Goal: Transaction & Acquisition: Purchase product/service

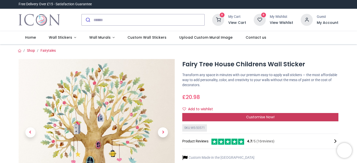
click at [252, 119] on span "Customise Now!" at bounding box center [260, 117] width 28 height 5
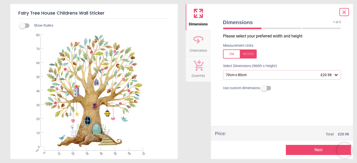
click at [336, 75] on icon at bounding box center [336, 75] width 3 height 2
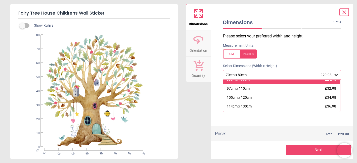
scroll to position [30, 0]
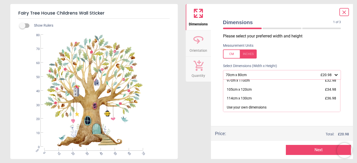
click at [274, 20] on span "Dimensions" at bounding box center [278, 22] width 110 height 7
click at [344, 13] on icon at bounding box center [344, 12] width 6 height 6
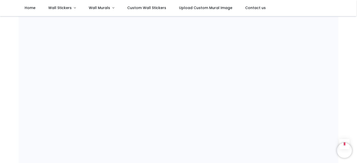
scroll to position [363, 0]
click at [99, 9] on span "Wall Murals" at bounding box center [99, 7] width 21 height 5
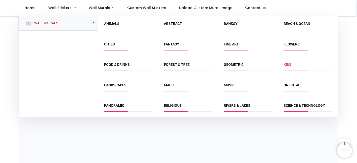
click at [289, 63] on link "Kids" at bounding box center [288, 65] width 8 height 4
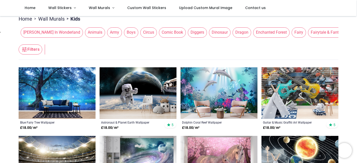
scroll to position [67, 0]
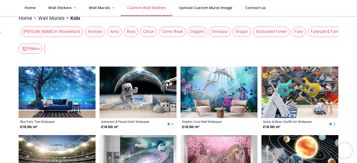
click at [145, 8] on span "Custom Wall Stickers" at bounding box center [146, 7] width 39 height 5
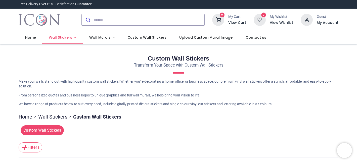
click at [66, 38] on span "Wall Stickers" at bounding box center [60, 37] width 23 height 5
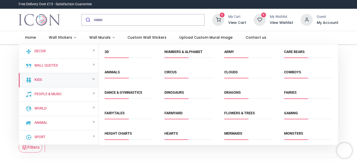
click at [45, 80] on div "Kids" at bounding box center [59, 80] width 80 height 14
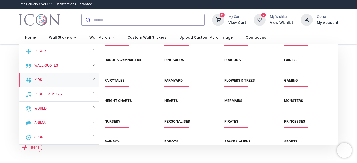
scroll to position [32, 0]
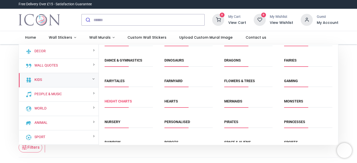
click at [119, 101] on link "Height Charts" at bounding box center [118, 101] width 27 height 4
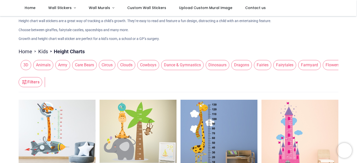
scroll to position [22, 0]
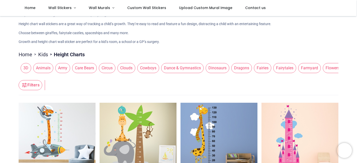
click at [46, 69] on span "Animals" at bounding box center [43, 68] width 20 height 10
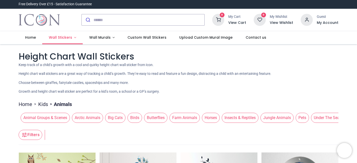
click at [68, 36] on span "Wall Stickers" at bounding box center [60, 37] width 23 height 5
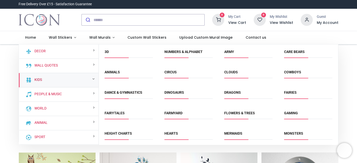
click at [35, 81] on link "Kids" at bounding box center [37, 79] width 10 height 5
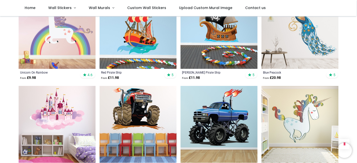
scroll to position [425, 0]
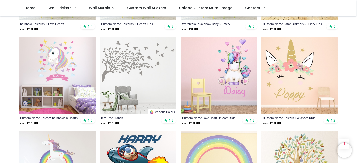
scroll to position [1226, 0]
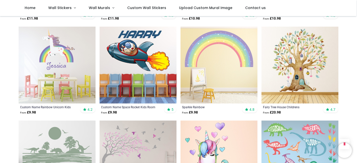
scroll to position [1340, 0]
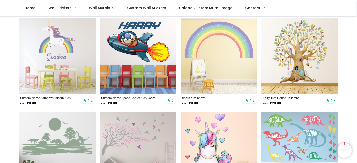
click at [306, 70] on img at bounding box center [300, 56] width 77 height 77
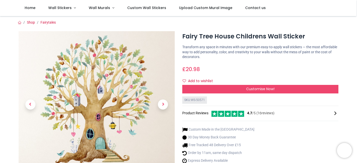
scroll to position [0, 0]
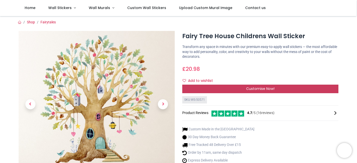
click at [265, 89] on span "Customise Now!" at bounding box center [260, 88] width 28 height 5
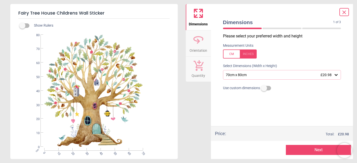
click at [337, 74] on icon at bounding box center [336, 74] width 5 height 5
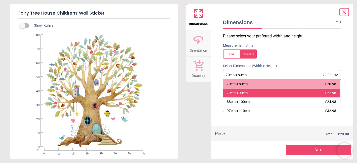
scroll to position [30, 0]
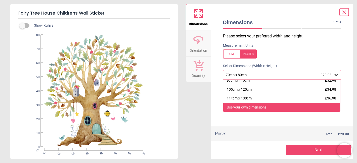
click at [271, 108] on div "Use your own dimensions" at bounding box center [281, 107] width 117 height 9
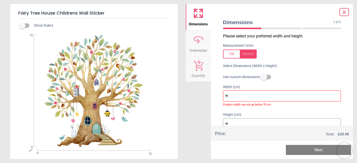
type input "*"
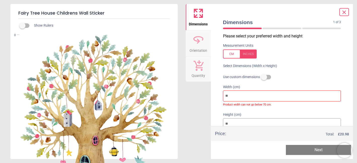
type input "*"
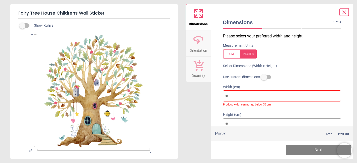
type input "**"
type input "***"
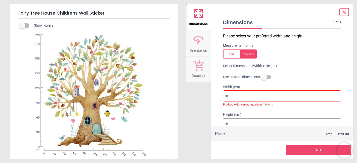
type input "***"
type input "**"
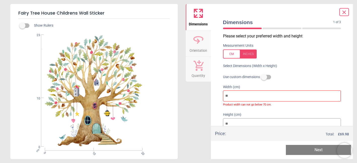
type input "*"
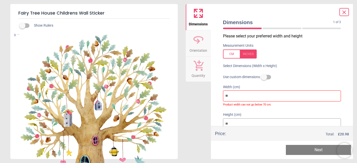
type input "*"
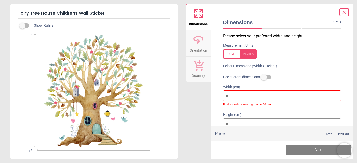
type input "**"
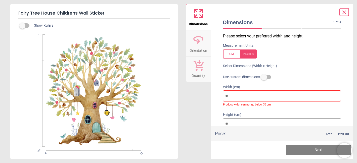
type input "***"
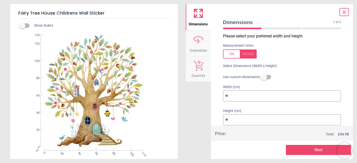
type input "***"
click at [239, 121] on input "***" at bounding box center [282, 119] width 118 height 11
type input "***"
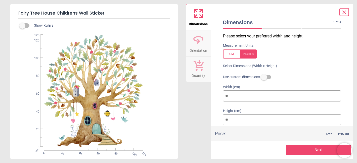
type input "***"
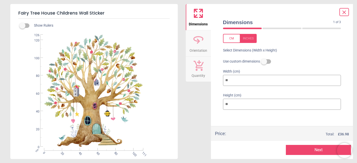
type input "**"
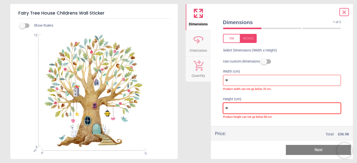
type input "*"
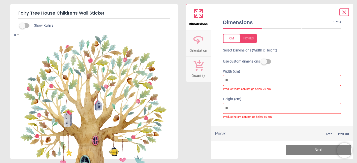
click at [346, 13] on icon at bounding box center [344, 12] width 6 height 6
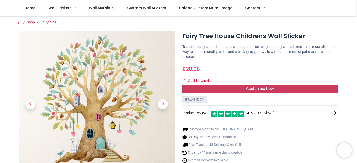
click at [259, 90] on span "Customise Now!" at bounding box center [260, 88] width 28 height 5
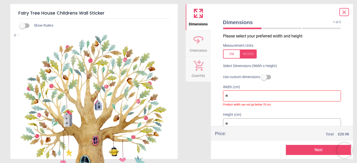
click at [346, 9] on span at bounding box center [344, 12] width 6 height 7
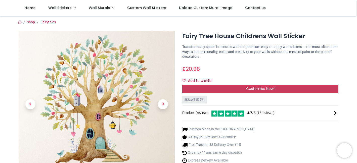
click at [247, 91] on span "Customise Now!" at bounding box center [260, 88] width 28 height 5
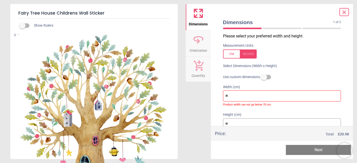
type input "*"
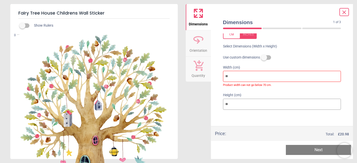
click at [196, 15] on icon at bounding box center [195, 15] width 3 height 3
click at [198, 41] on icon at bounding box center [198, 40] width 12 height 12
click at [196, 12] on icon at bounding box center [198, 13] width 12 height 12
click at [347, 13] on icon at bounding box center [344, 12] width 6 height 6
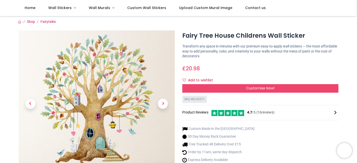
scroll to position [0, 0]
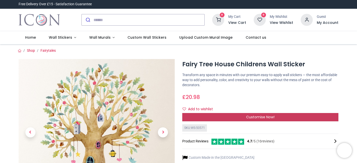
click at [268, 117] on span "Customise Now!" at bounding box center [260, 117] width 28 height 5
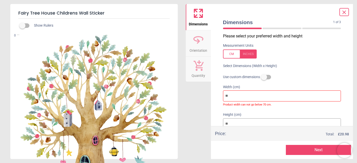
click at [264, 77] on label at bounding box center [264, 77] width 0 height 0
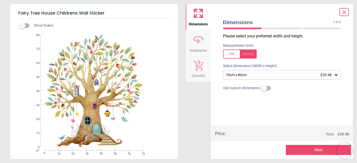
click at [336, 76] on icon at bounding box center [336, 75] width 3 height 2
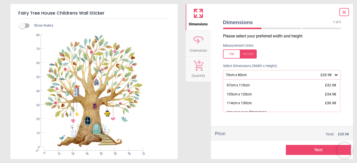
scroll to position [30, 0]
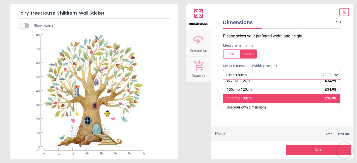
click at [253, 99] on div "114cm x 130cm £36.98" at bounding box center [281, 98] width 117 height 9
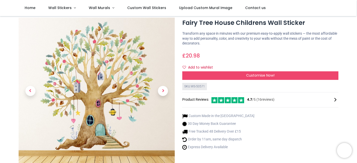
scroll to position [14, 0]
